Goal: Task Accomplishment & Management: Use online tool/utility

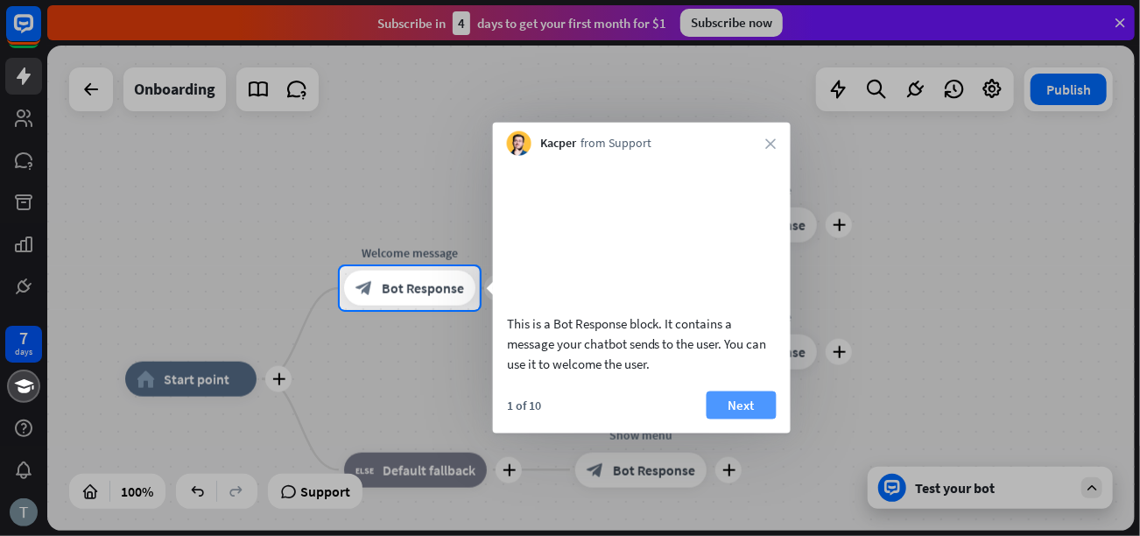
click at [734, 418] on button "Next" at bounding box center [742, 404] width 70 height 28
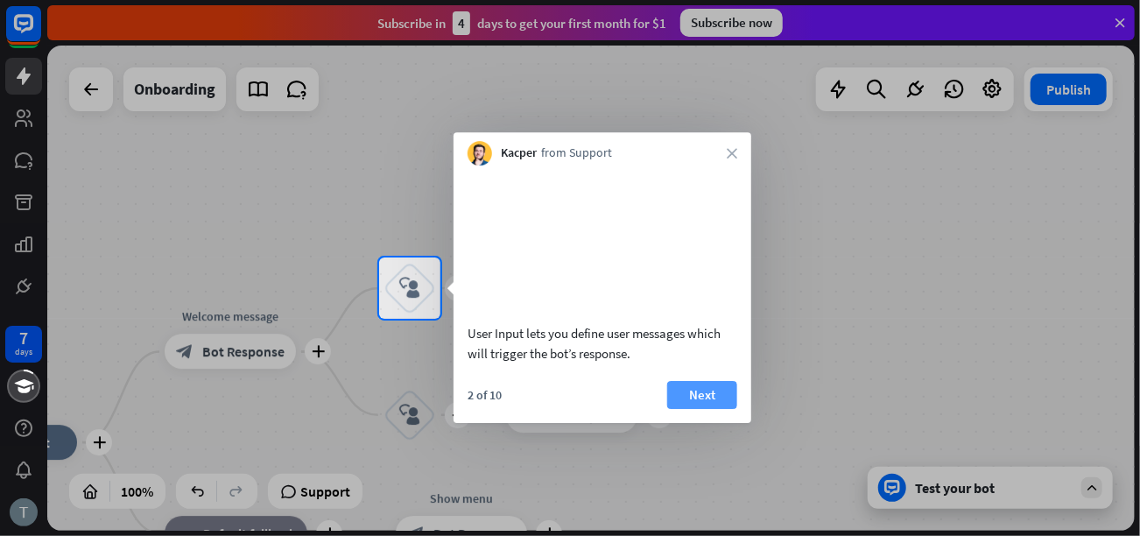
click at [729, 405] on button "Next" at bounding box center [702, 395] width 70 height 28
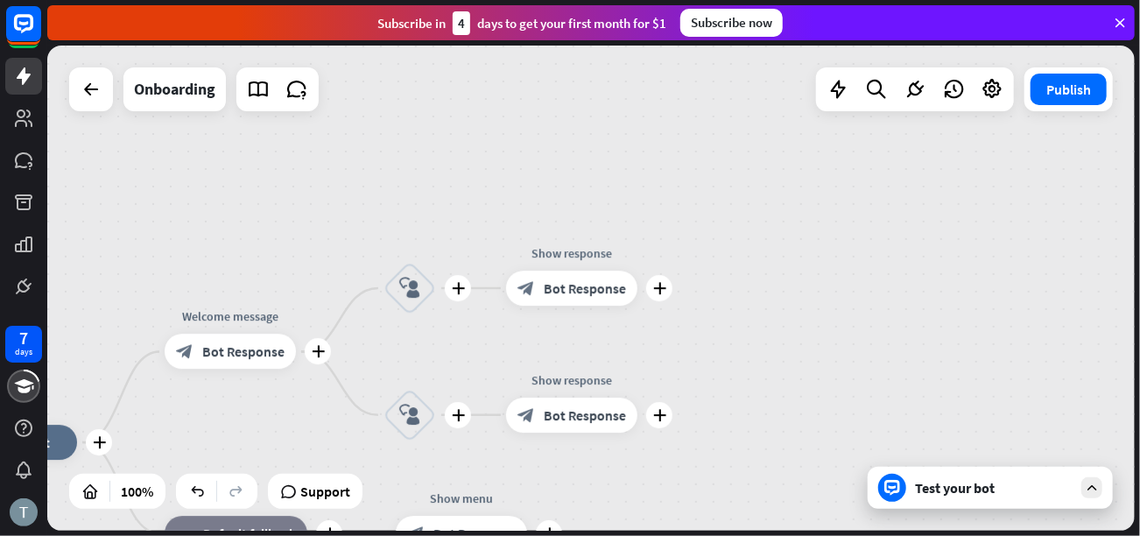
click at [729, 406] on div "plus home_2 Start point plus Welcome message block_bot_response Bot Response pl…" at bounding box center [590, 288] width 1087 height 485
click at [731, 406] on div "plus home_2 Start point plus Welcome message block_bot_response Bot Response pl…" at bounding box center [590, 288] width 1087 height 485
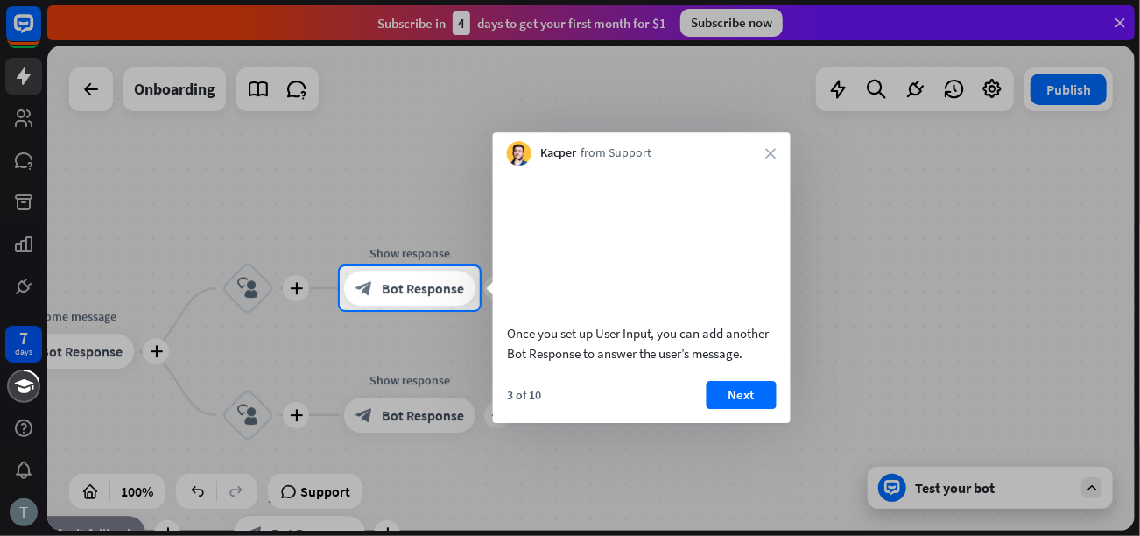
click at [714, 409] on button "Next" at bounding box center [742, 395] width 70 height 28
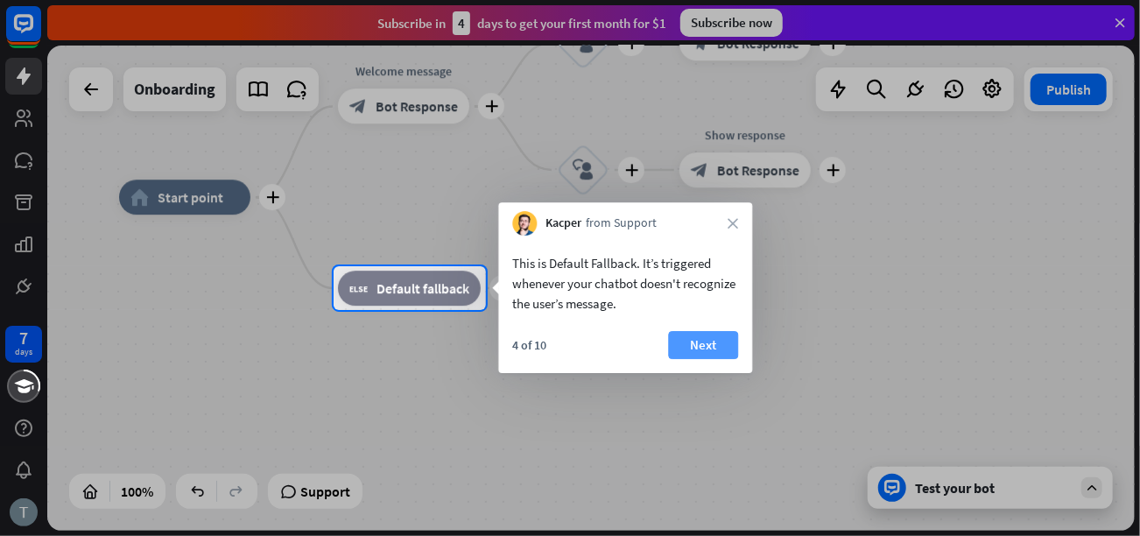
click at [711, 331] on button "Next" at bounding box center [703, 345] width 70 height 28
click at [700, 306] on div "plus Show menu block_bot_response Bot Response" at bounding box center [634, 288] width 131 height 35
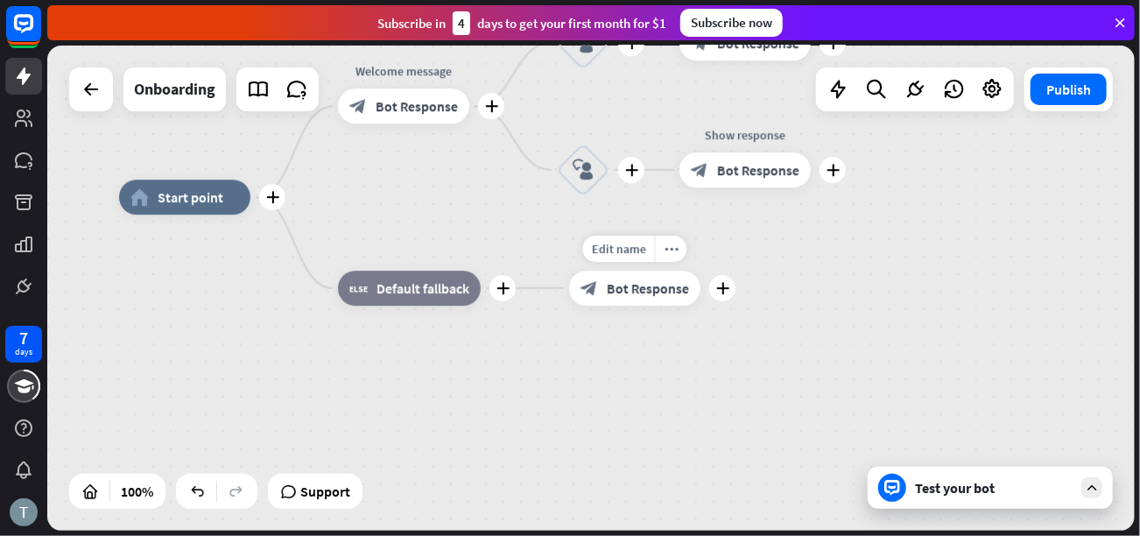
click at [700, 306] on div "Edit name more_horiz plus Show menu block_bot_response Bot Response" at bounding box center [634, 288] width 131 height 35
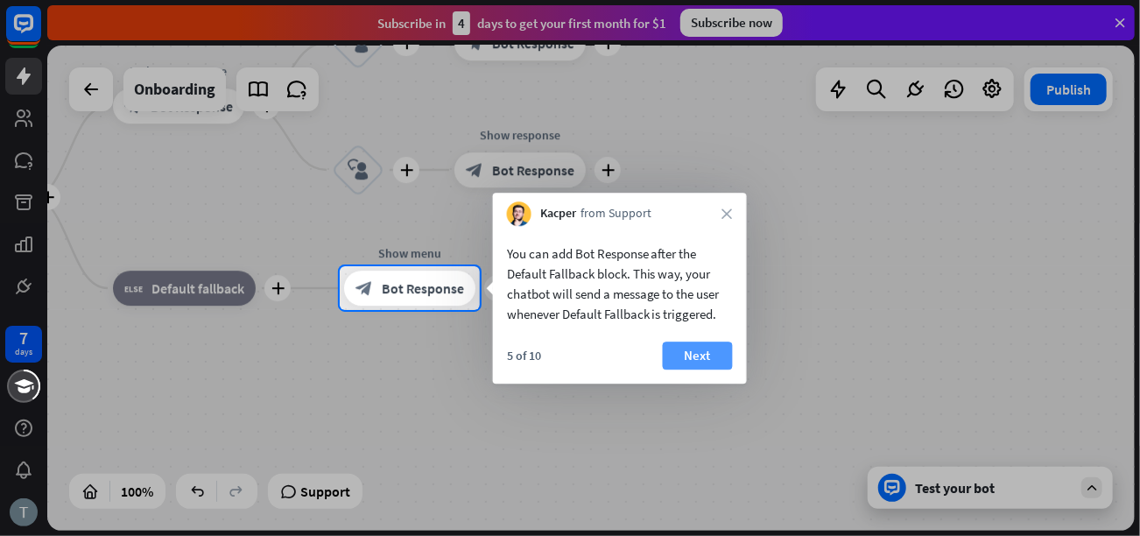
click at [697, 363] on button "Next" at bounding box center [698, 355] width 70 height 28
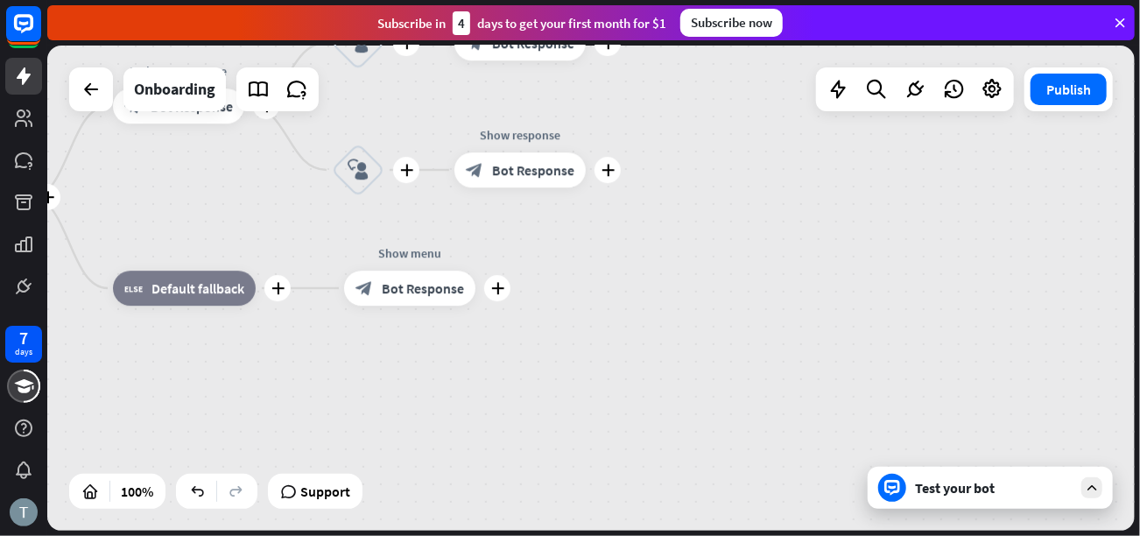
click at [697, 363] on div "plus home_2 Start point plus Welcome message block_bot_response Bot Response pl…" at bounding box center [437, 439] width 1087 height 485
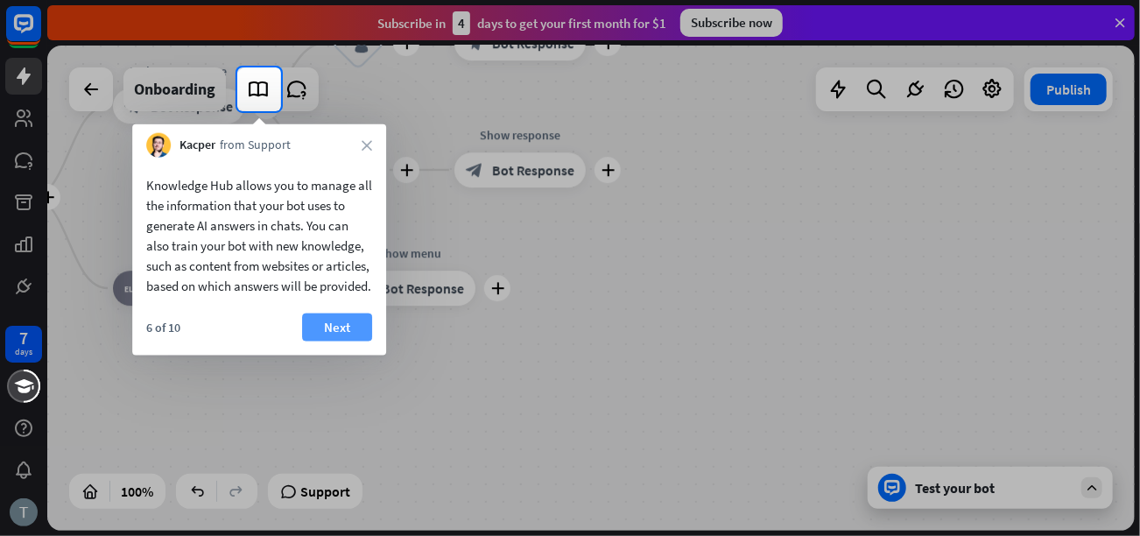
click at [362, 339] on button "Next" at bounding box center [337, 327] width 70 height 28
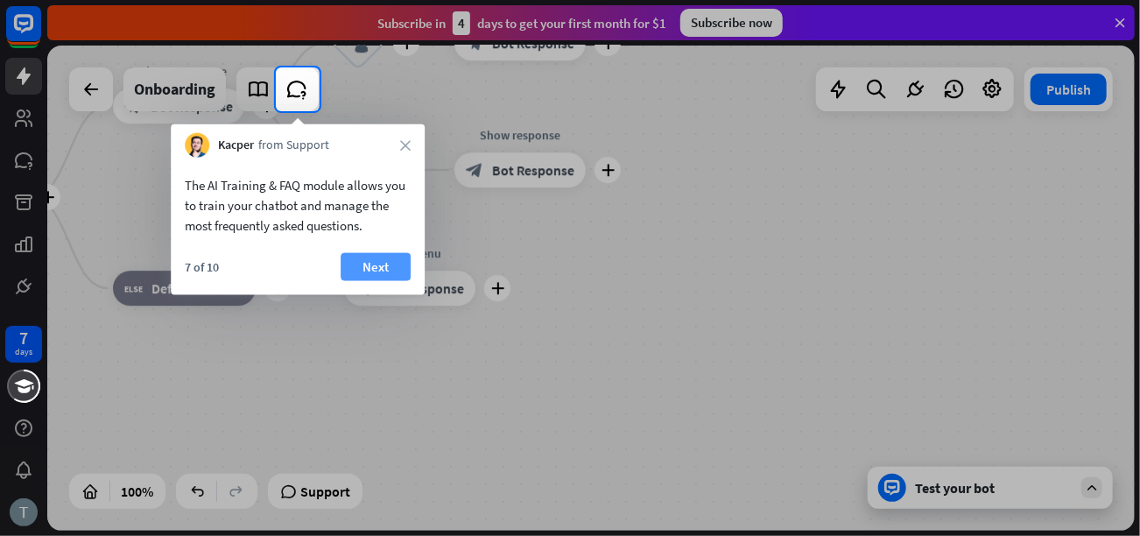
click at [382, 262] on button "Next" at bounding box center [376, 267] width 70 height 28
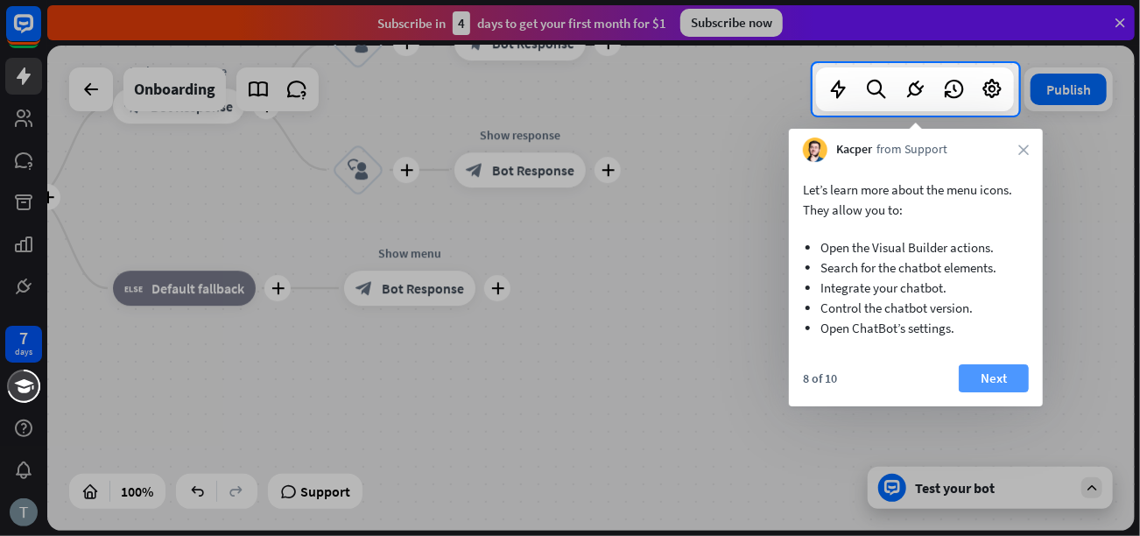
click at [989, 378] on button "Next" at bounding box center [994, 378] width 70 height 28
click at [989, 378] on div "plus home_2 Start point plus Welcome message block_bot_response Bot Response pl…" at bounding box center [590, 288] width 1087 height 485
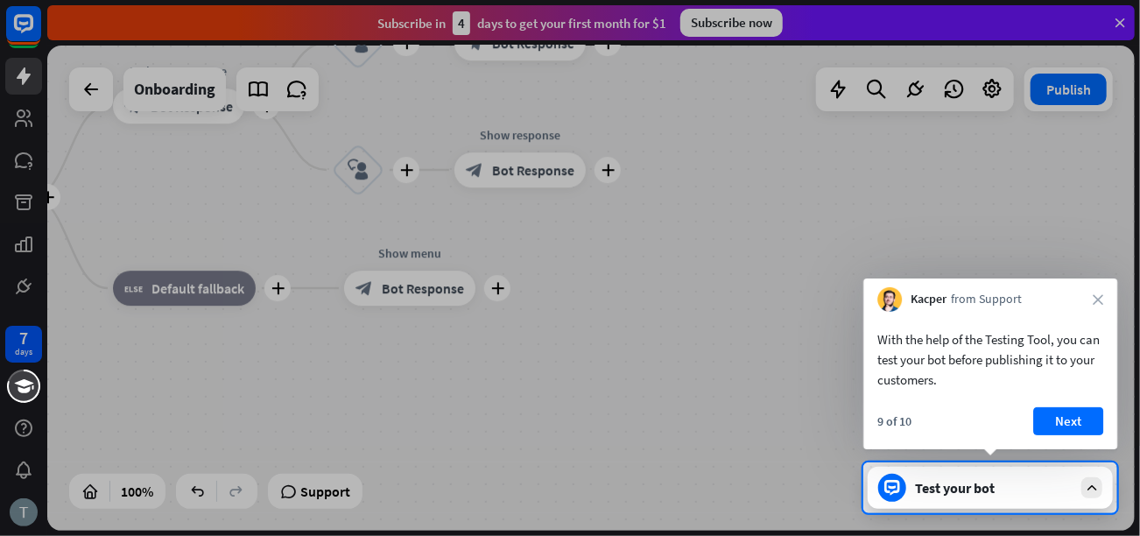
click at [1065, 419] on button "Next" at bounding box center [1068, 421] width 70 height 28
click at [1065, 419] on div "plus home_2 Start point plus Welcome message block_bot_response Bot Response pl…" at bounding box center [590, 288] width 1087 height 485
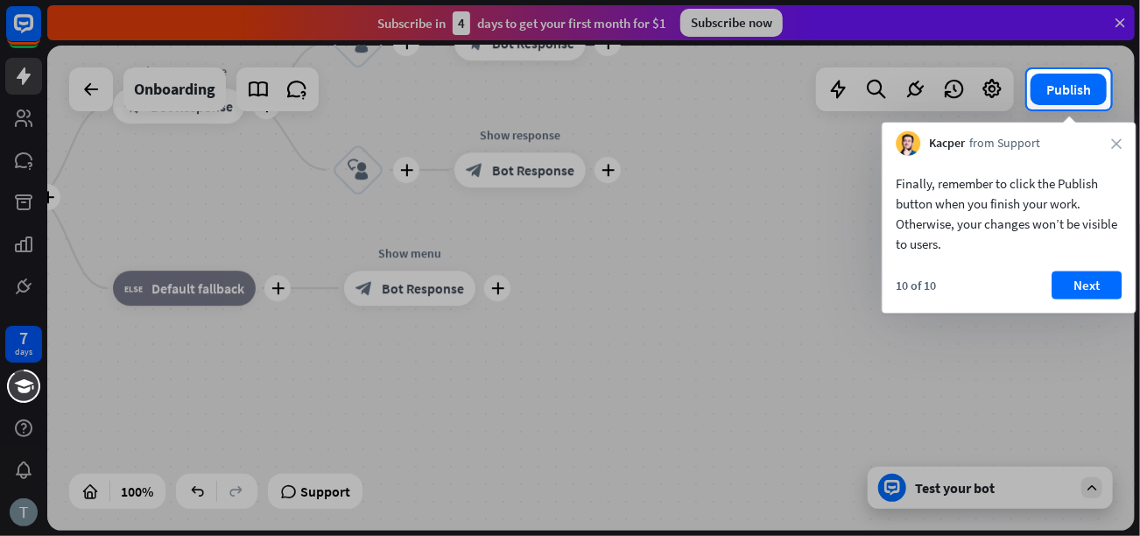
click at [1099, 259] on div "Finally, remember to click the Publish button when you finish your work. Otherw…" at bounding box center [1009, 209] width 254 height 107
click at [1099, 271] on div "Next" at bounding box center [1086, 285] width 70 height 28
click at [1103, 296] on button "Next" at bounding box center [1086, 285] width 70 height 28
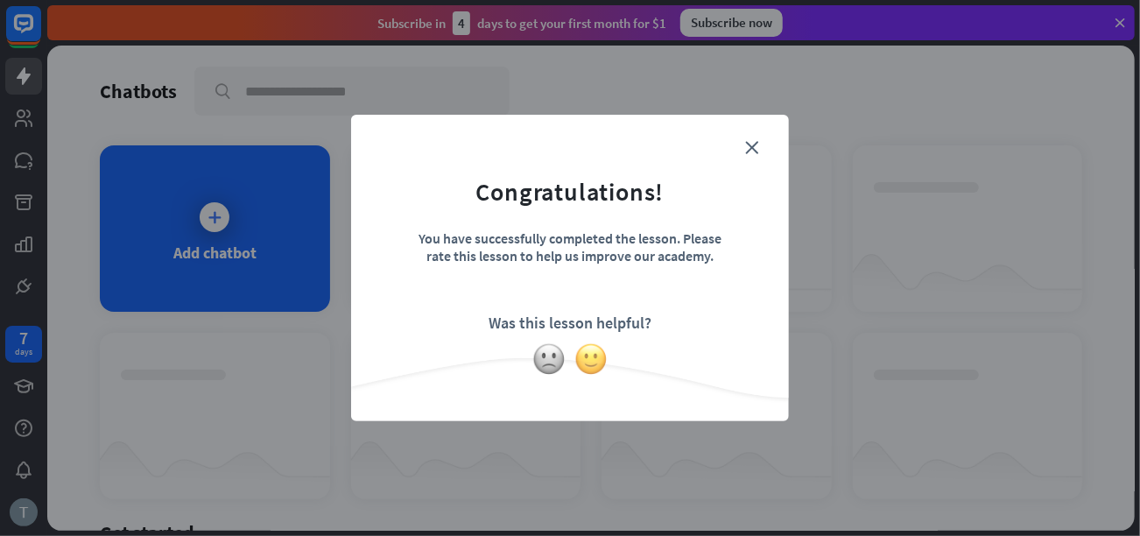
click at [584, 364] on img at bounding box center [590, 358] width 33 height 33
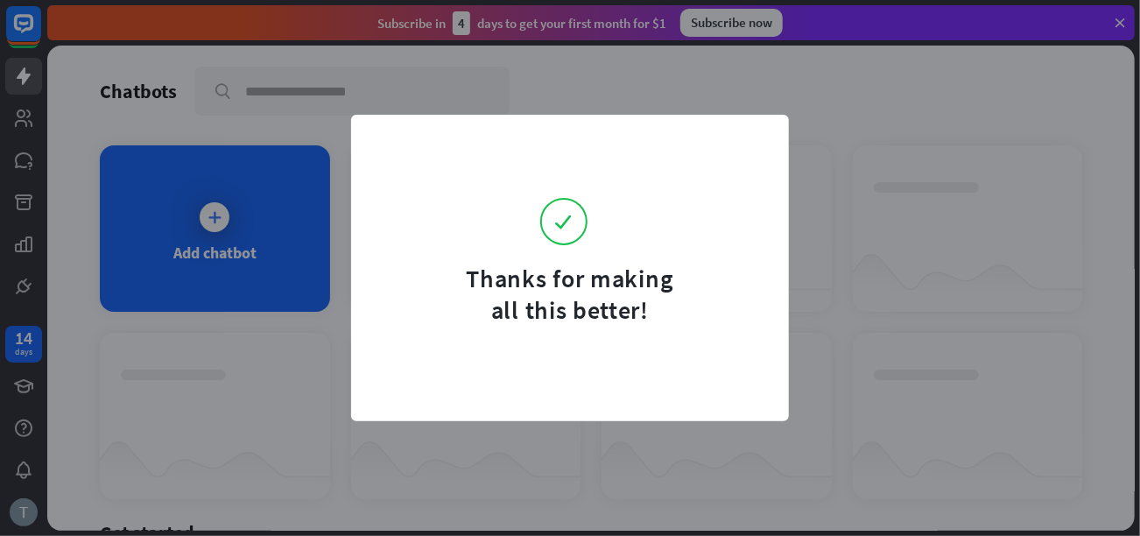
click at [823, 83] on div "Thanks for making all this better!" at bounding box center [570, 268] width 1140 height 536
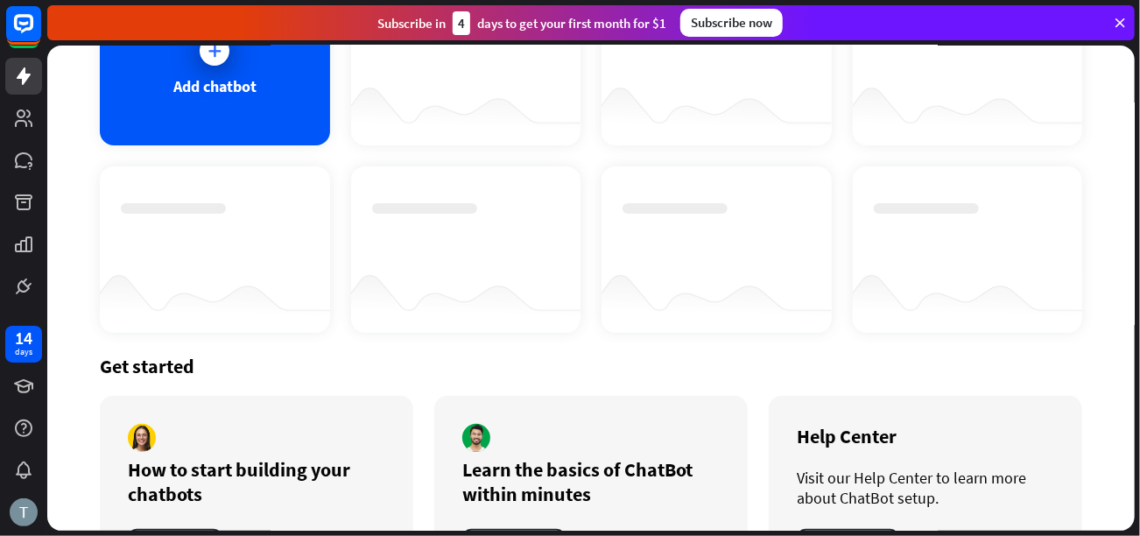
scroll to position [243, 0]
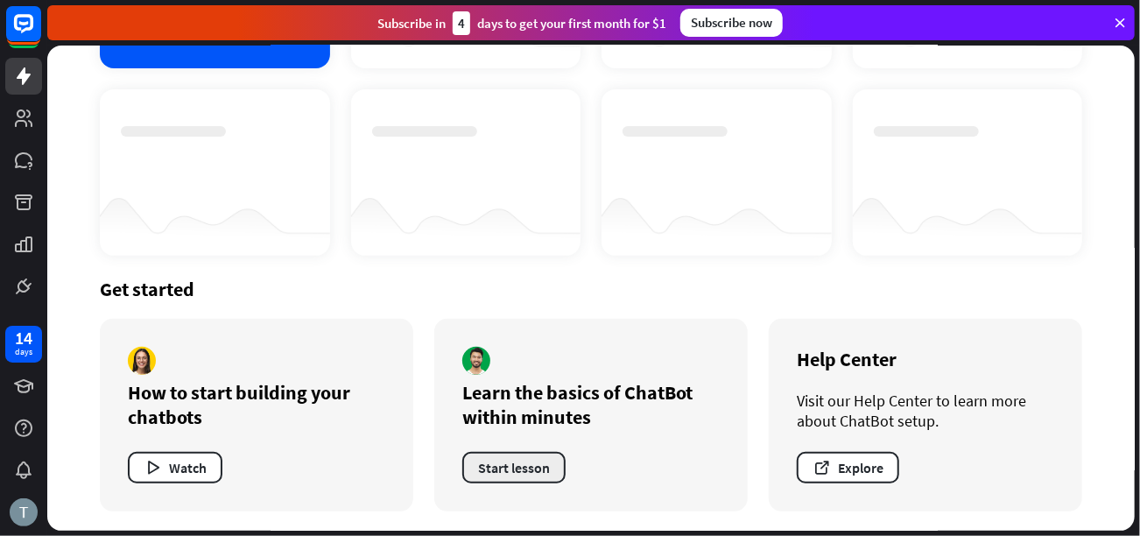
click at [490, 465] on button "Start lesson" at bounding box center [513, 468] width 103 height 32
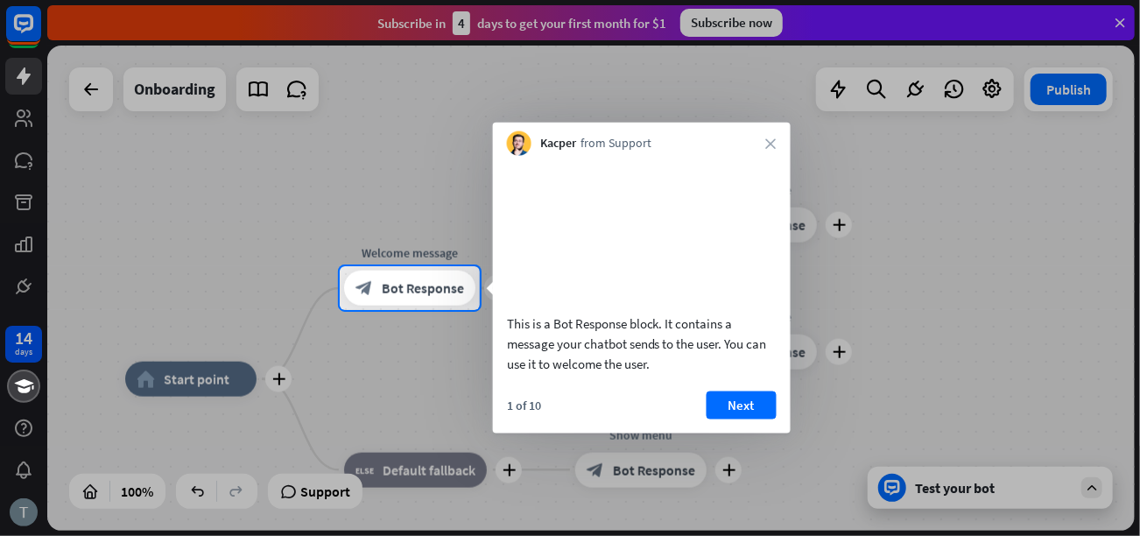
click at [780, 143] on div "Kacper from Support close" at bounding box center [642, 139] width 298 height 33
click at [778, 143] on div "Kacper from Support close" at bounding box center [642, 139] width 298 height 33
click at [770, 140] on icon "close" at bounding box center [771, 143] width 11 height 11
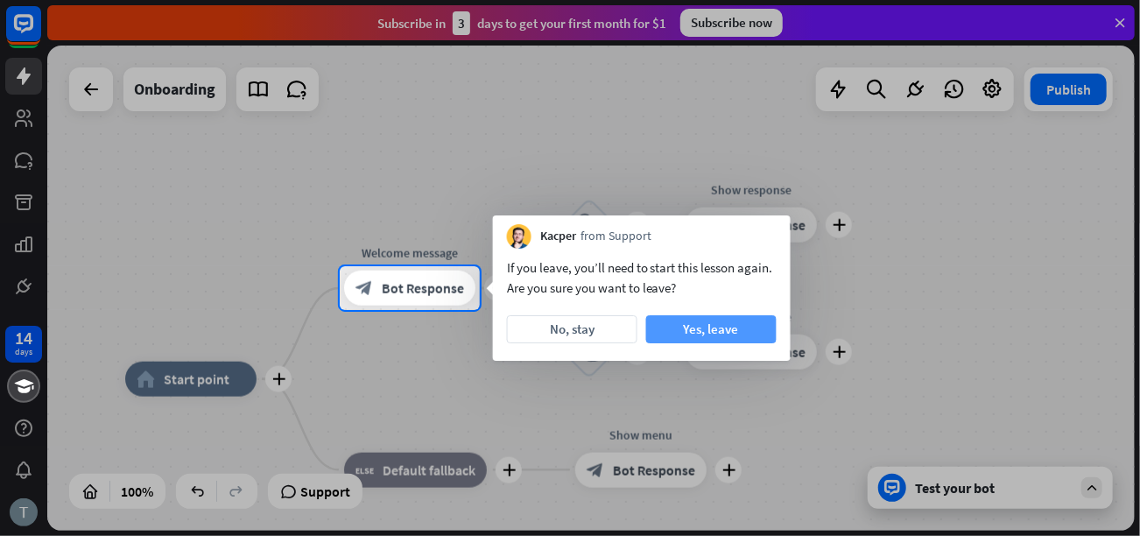
drag, startPoint x: 536, startPoint y: 329, endPoint x: 756, endPoint y: 336, distance: 219.9
click at [756, 336] on div "No, stay Yes, leave" at bounding box center [642, 329] width 270 height 28
click at [754, 336] on button "Yes, leave" at bounding box center [711, 329] width 130 height 28
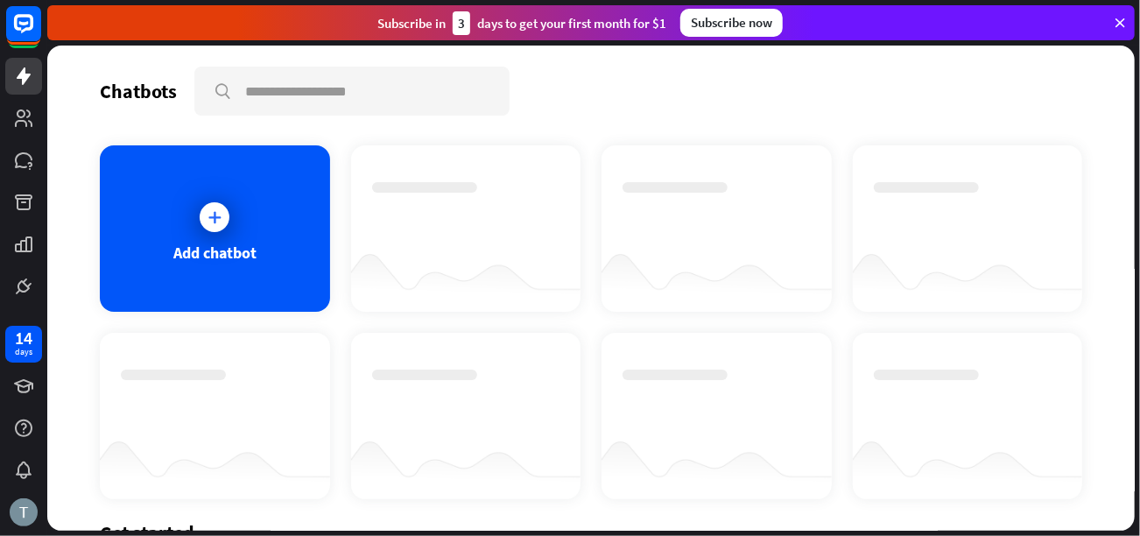
click at [733, 323] on div "Add chatbot" at bounding box center [591, 322] width 982 height 354
click at [200, 222] on div at bounding box center [215, 217] width 30 height 30
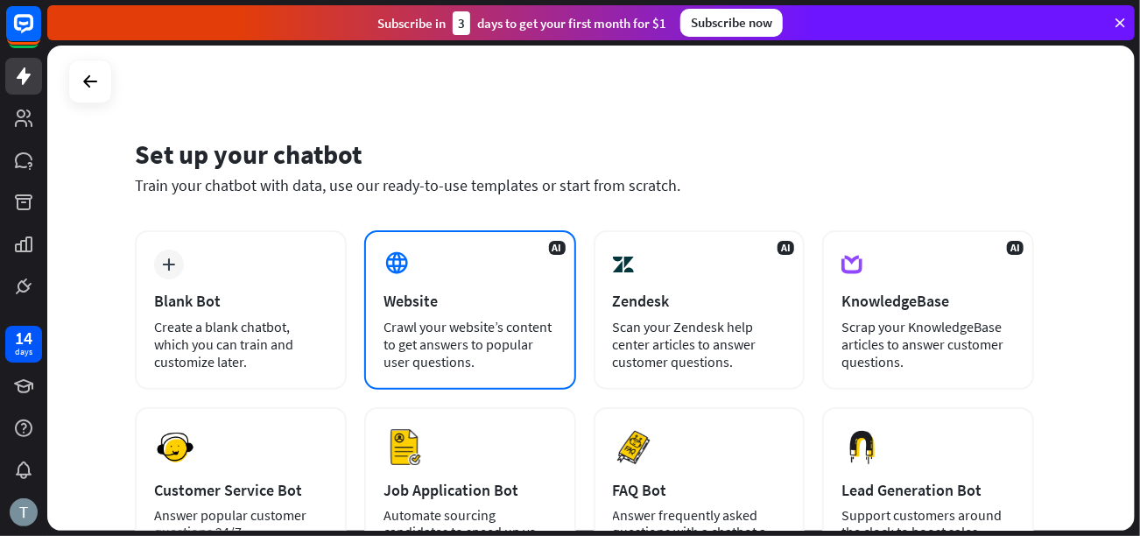
scroll to position [236, 0]
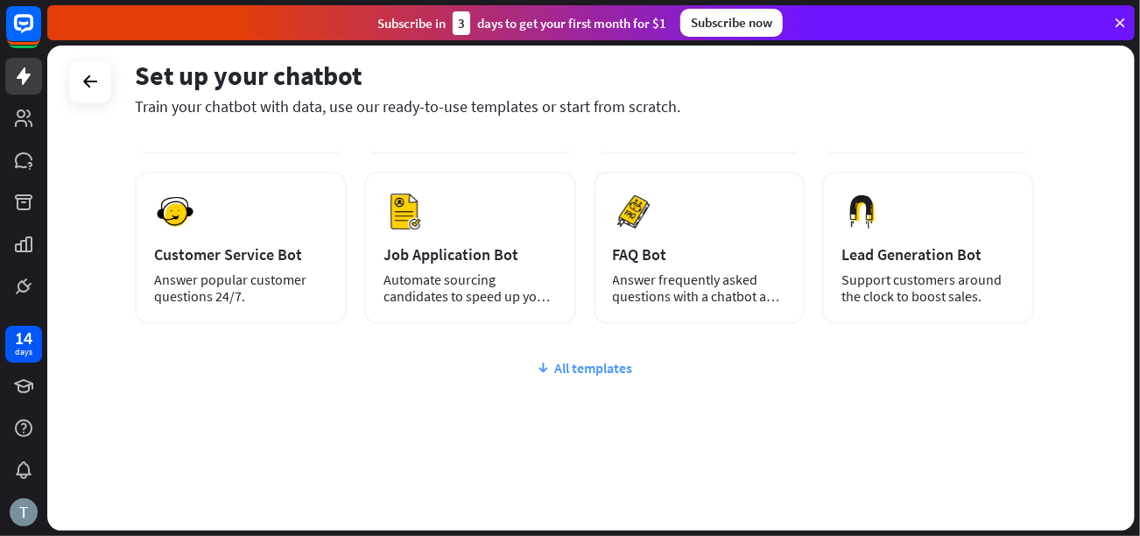
click at [586, 361] on div "All templates" at bounding box center [584, 368] width 899 height 18
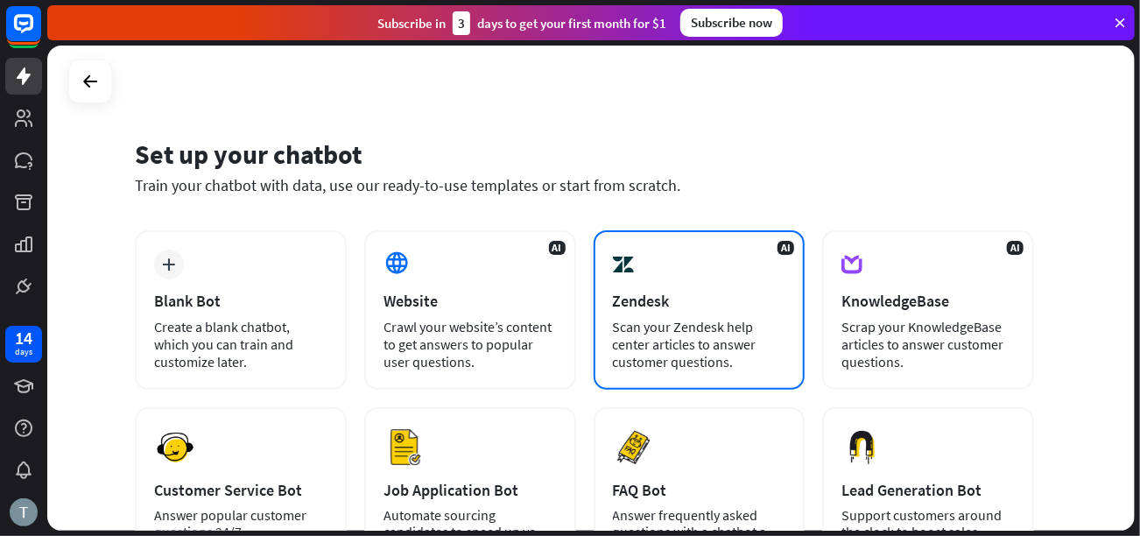
scroll to position [486, 0]
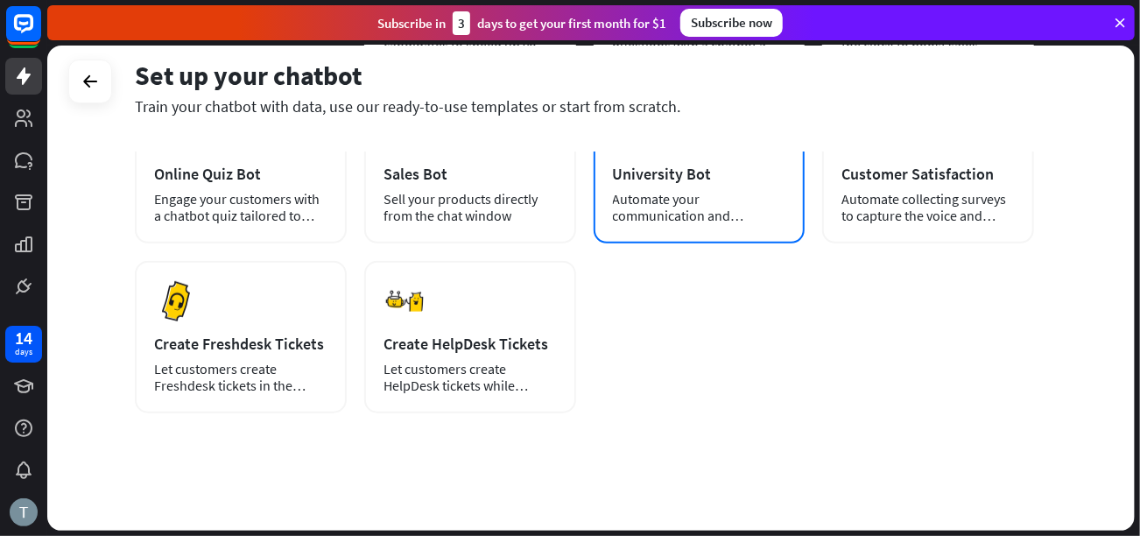
click at [668, 164] on div "University Bot" at bounding box center [699, 174] width 173 height 20
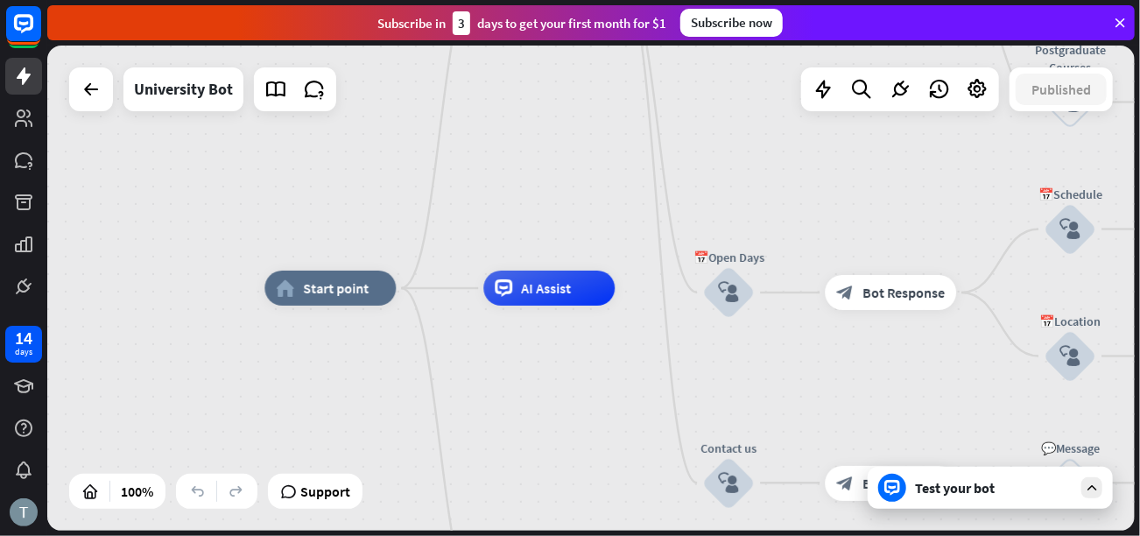
click at [986, 484] on div "Test your bot" at bounding box center [994, 488] width 158 height 18
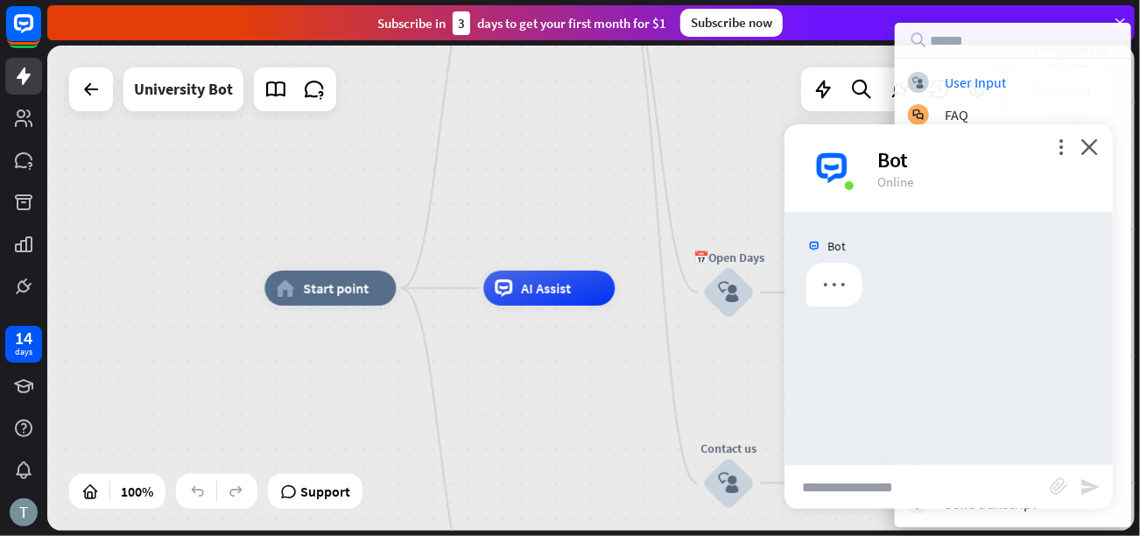
click at [986, 485] on div "University Bot Published 100% Support block_user_input User Input block_faq FAQ…" at bounding box center [590, 288] width 1087 height 485
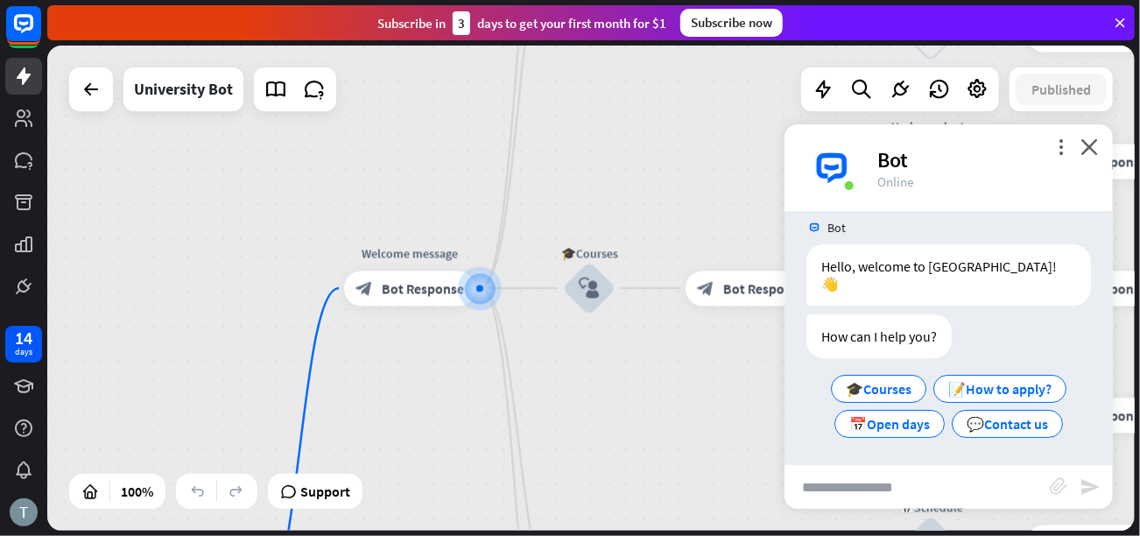
scroll to position [20, 0]
click at [1093, 141] on icon "close" at bounding box center [1089, 146] width 18 height 17
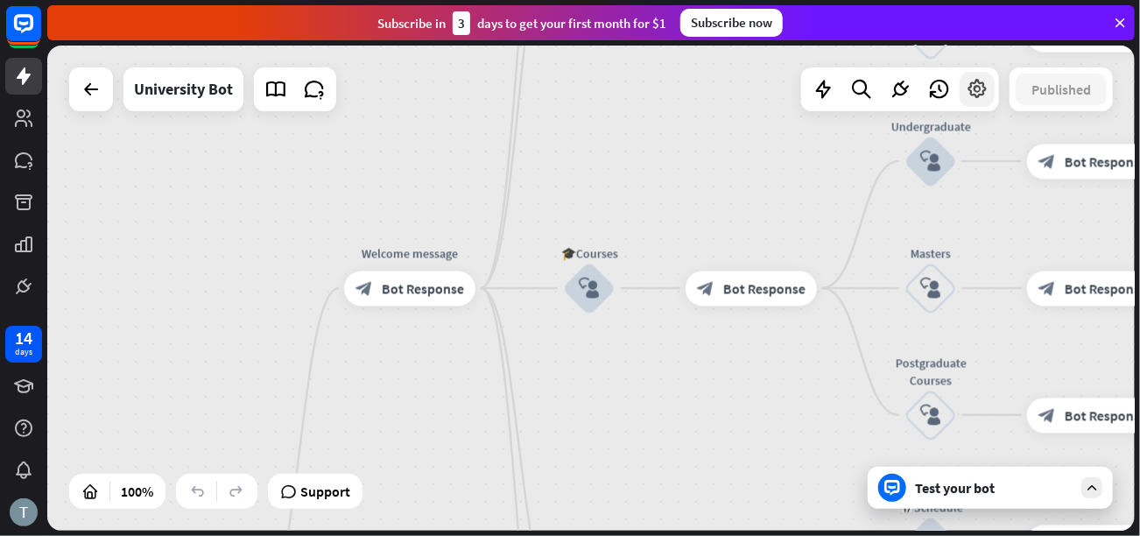
click at [983, 93] on icon at bounding box center [977, 89] width 23 height 23
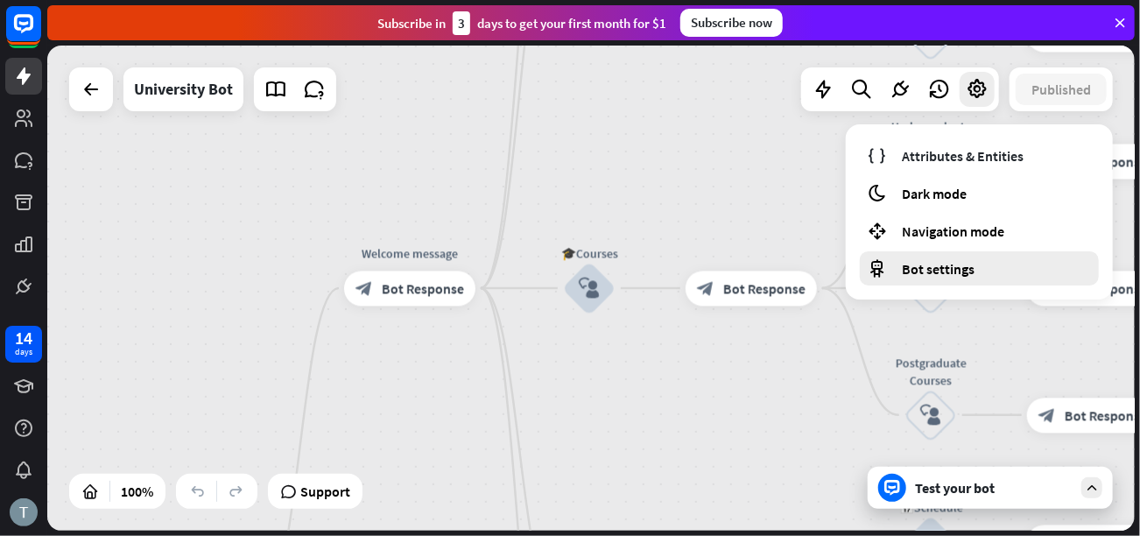
click at [935, 271] on span "Bot settings" at bounding box center [938, 269] width 73 height 18
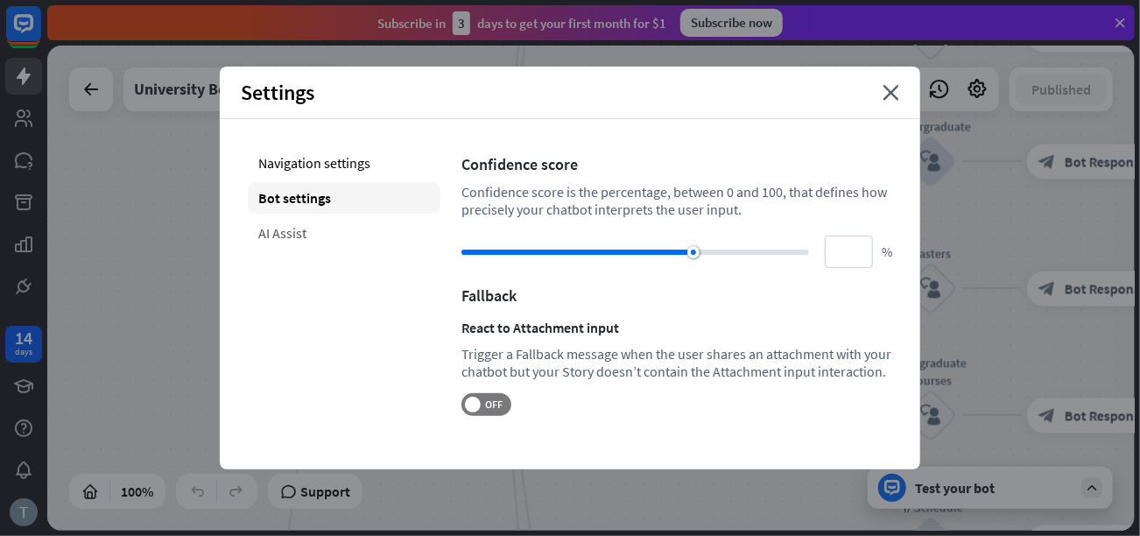
click at [298, 236] on div "AI Assist" at bounding box center [344, 233] width 193 height 32
type input "**"
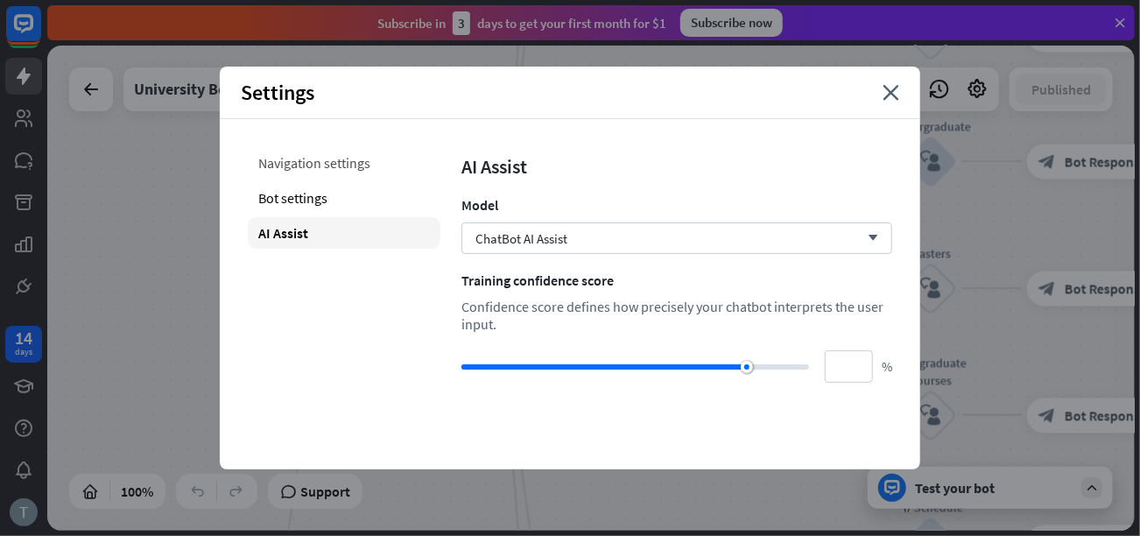
click at [317, 165] on div "Navigation settings" at bounding box center [344, 163] width 193 height 32
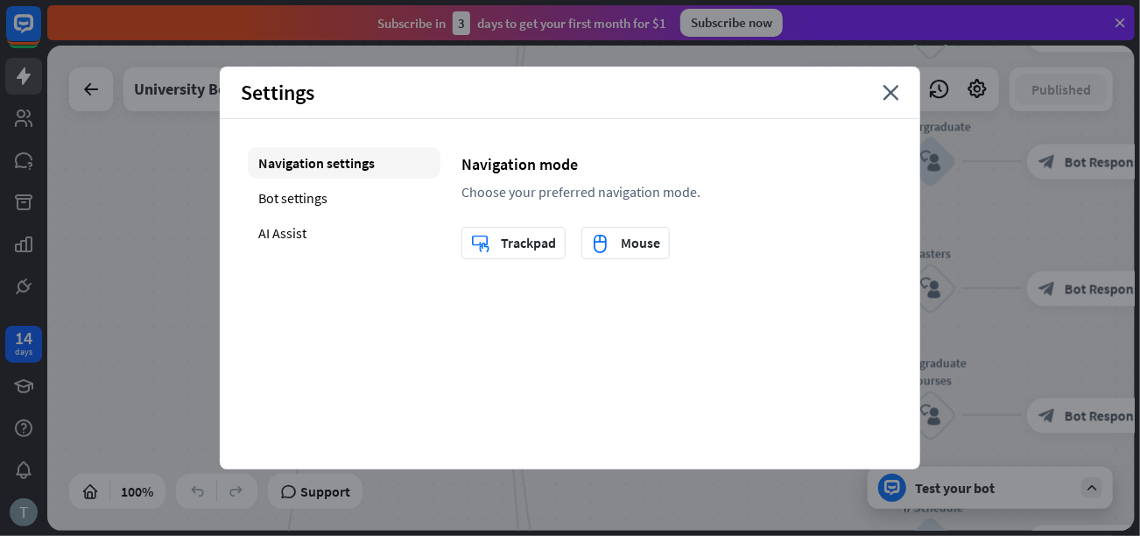
click at [904, 93] on div "Settings close" at bounding box center [570, 93] width 700 height 53
click at [904, 94] on div "Settings close" at bounding box center [570, 93] width 700 height 53
click at [894, 91] on icon "close" at bounding box center [891, 93] width 17 height 16
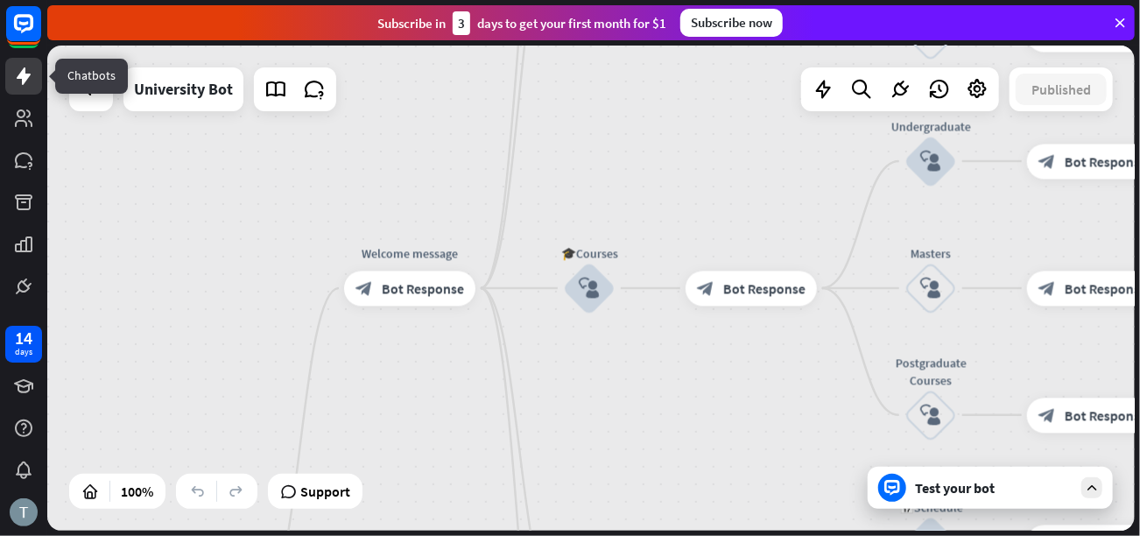
click at [17, 71] on icon at bounding box center [23, 76] width 21 height 21
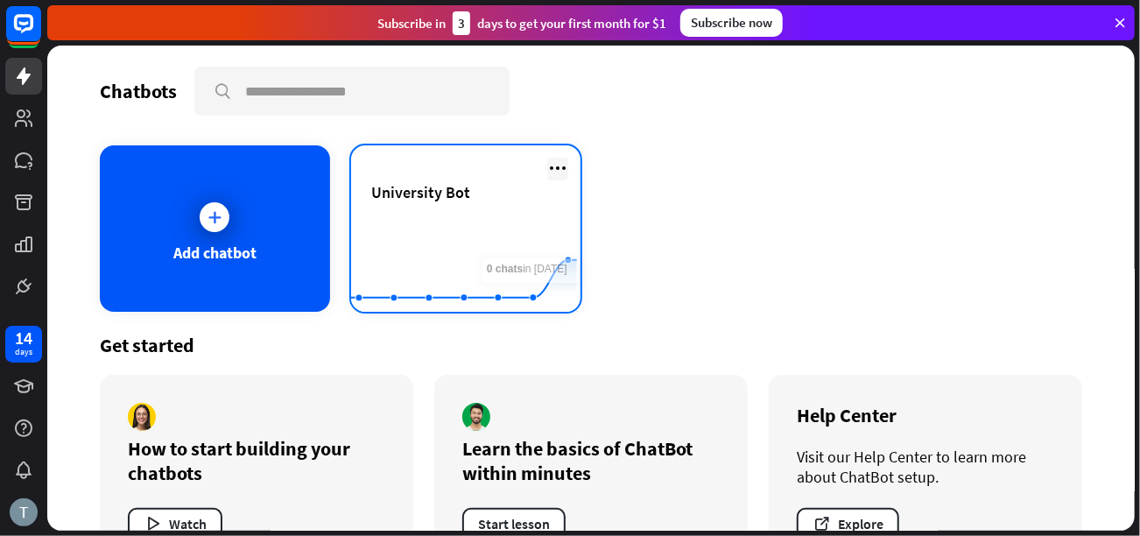
click at [551, 163] on icon at bounding box center [557, 168] width 21 height 21
click at [547, 166] on icon at bounding box center [557, 168] width 21 height 21
click at [547, 167] on icon at bounding box center [557, 168] width 21 height 21
click at [552, 167] on icon at bounding box center [557, 168] width 21 height 21
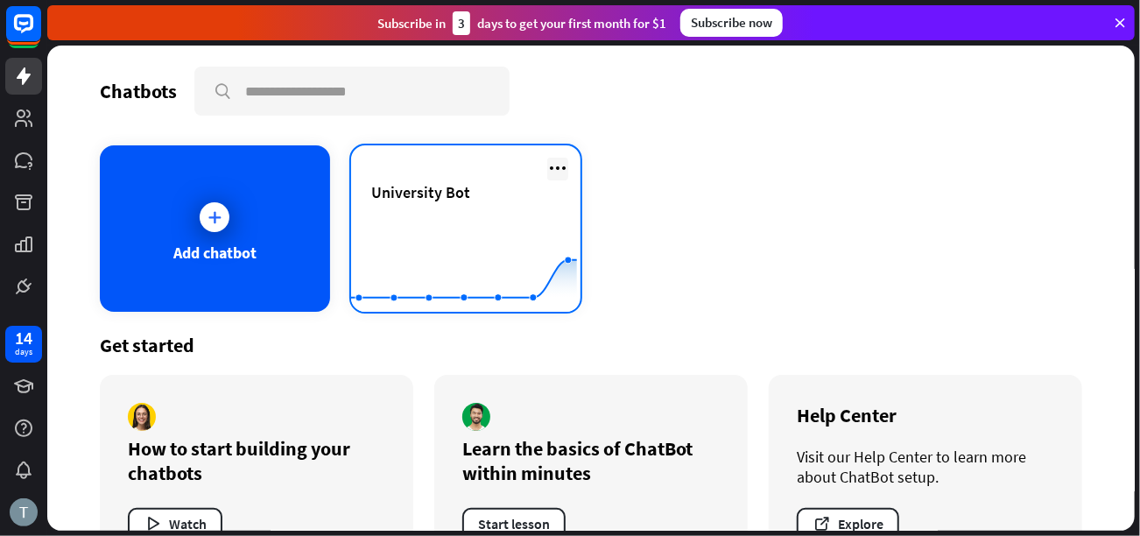
click at [552, 167] on icon at bounding box center [557, 168] width 21 height 21
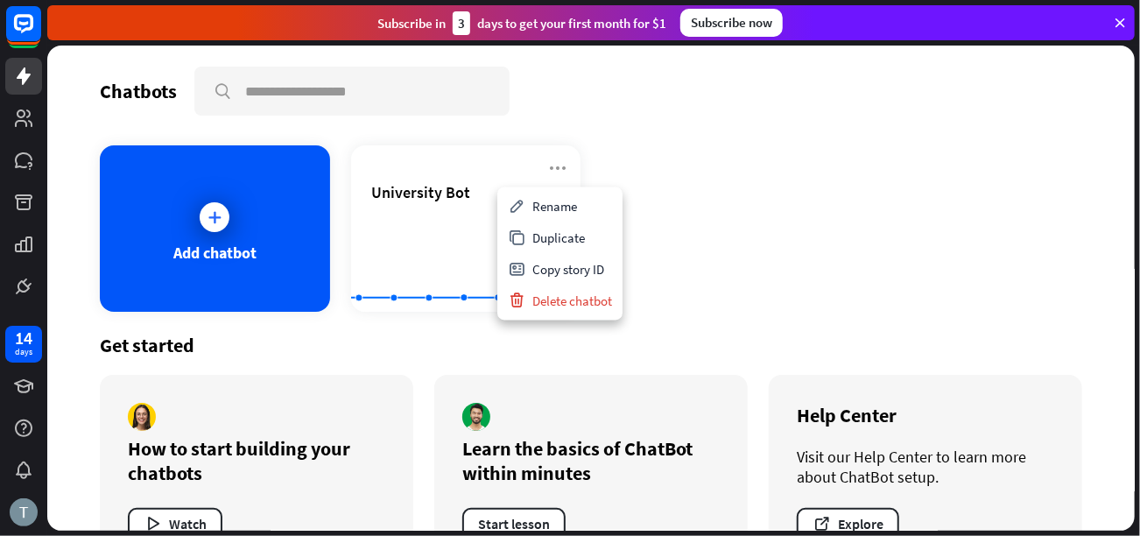
click at [784, 151] on div "Add chatbot University Bot Created with Highcharts 10.1.0 0 1 2" at bounding box center [591, 228] width 982 height 166
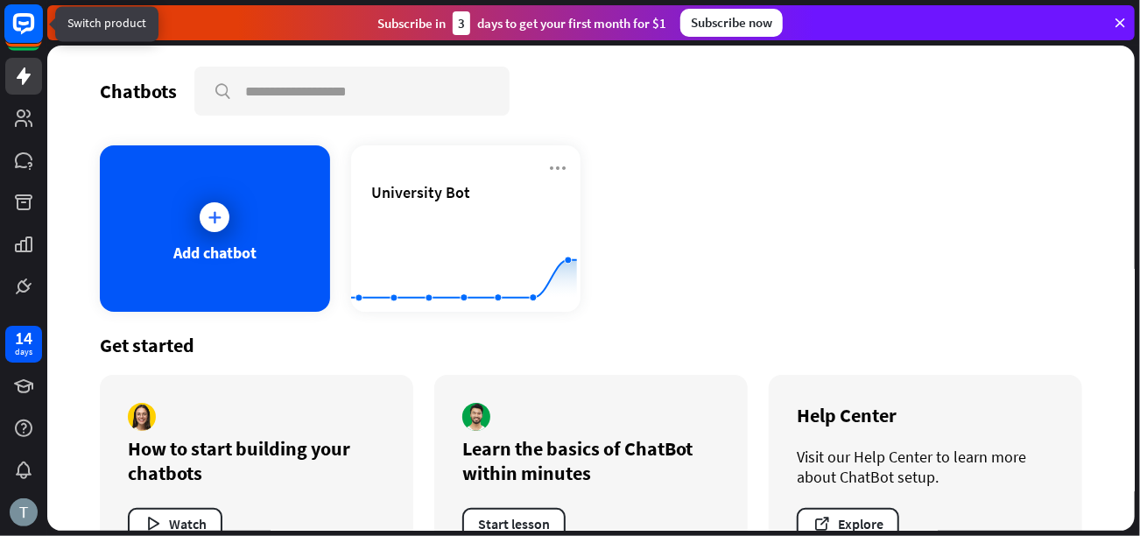
click at [20, 15] on icon at bounding box center [23, 23] width 21 height 21
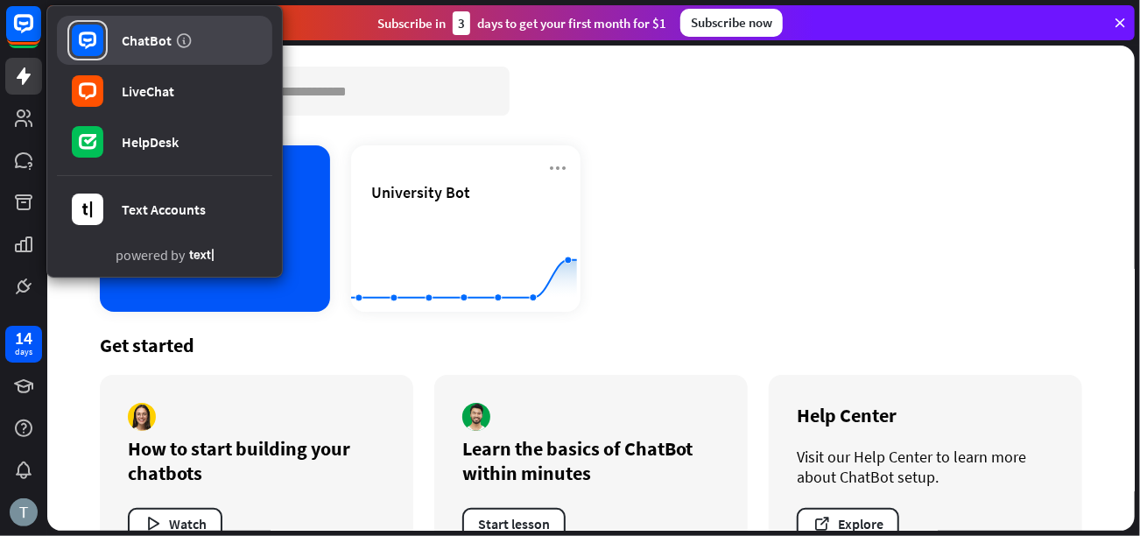
drag, startPoint x: 146, startPoint y: 43, endPoint x: 181, endPoint y: 8, distance: 49.5
click at [145, 42] on div "ChatBot" at bounding box center [147, 41] width 50 height 18
